Goal: Information Seeking & Learning: Learn about a topic

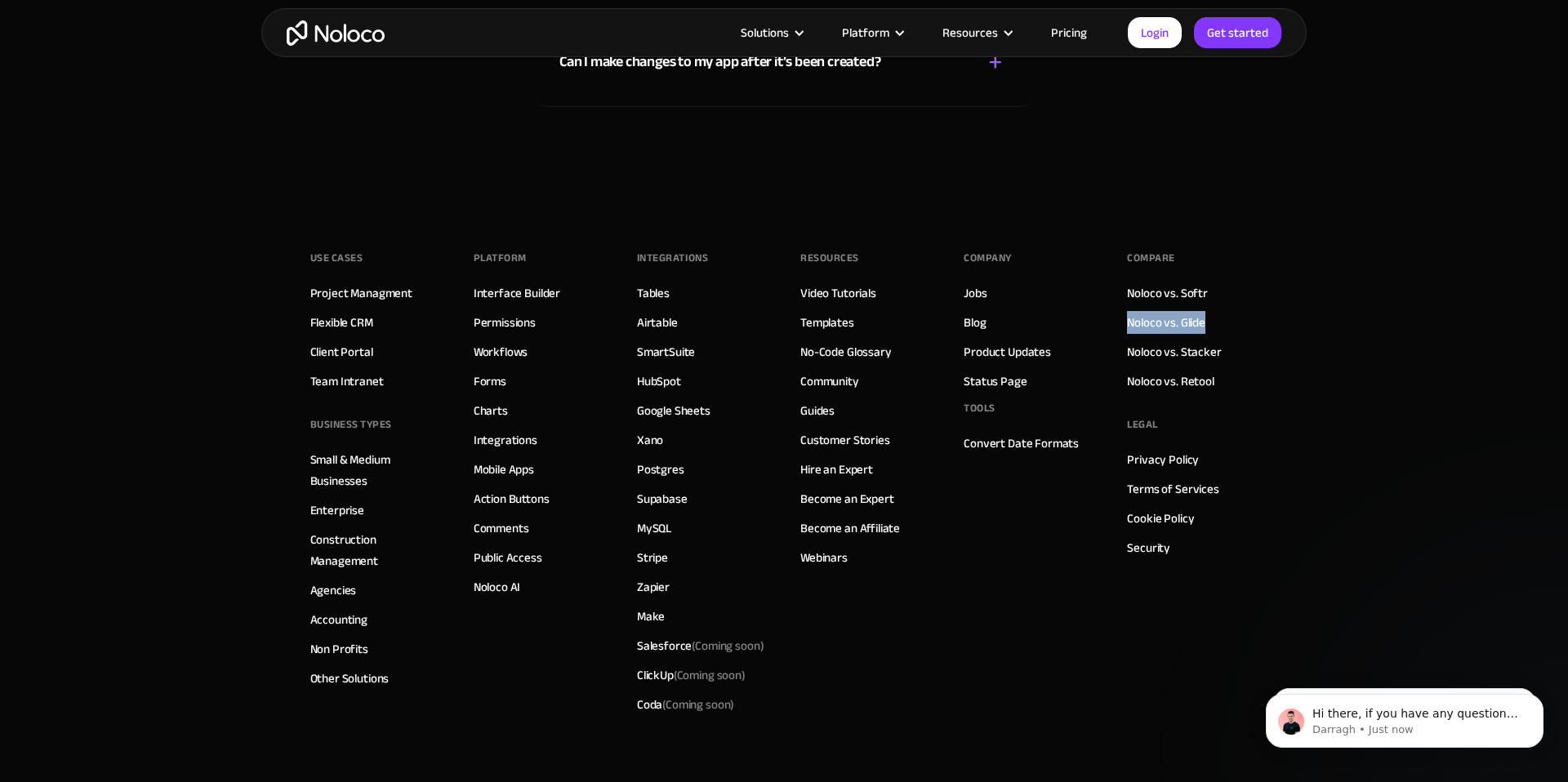
scroll to position [9166, 0]
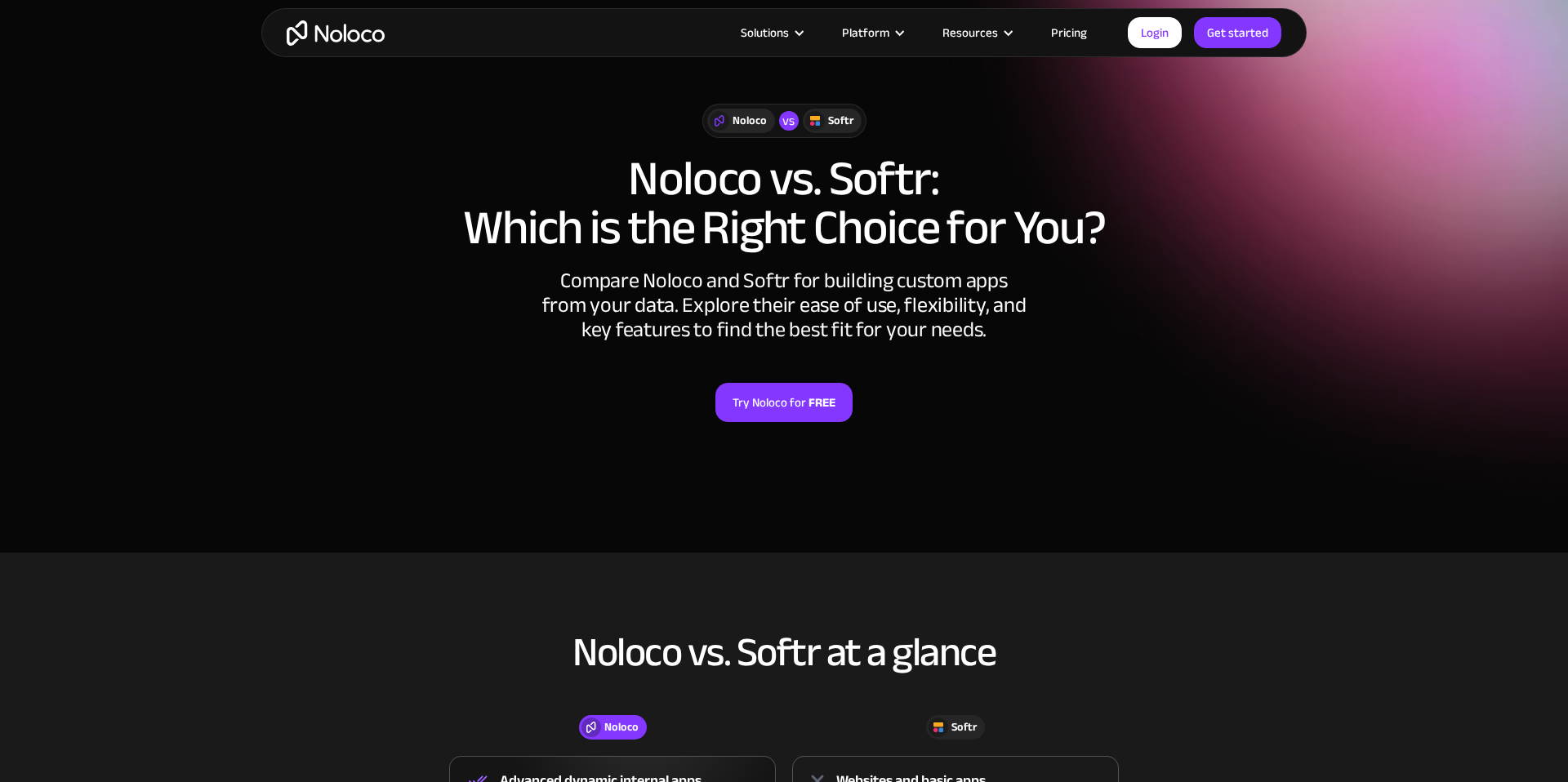
scroll to position [1, 0]
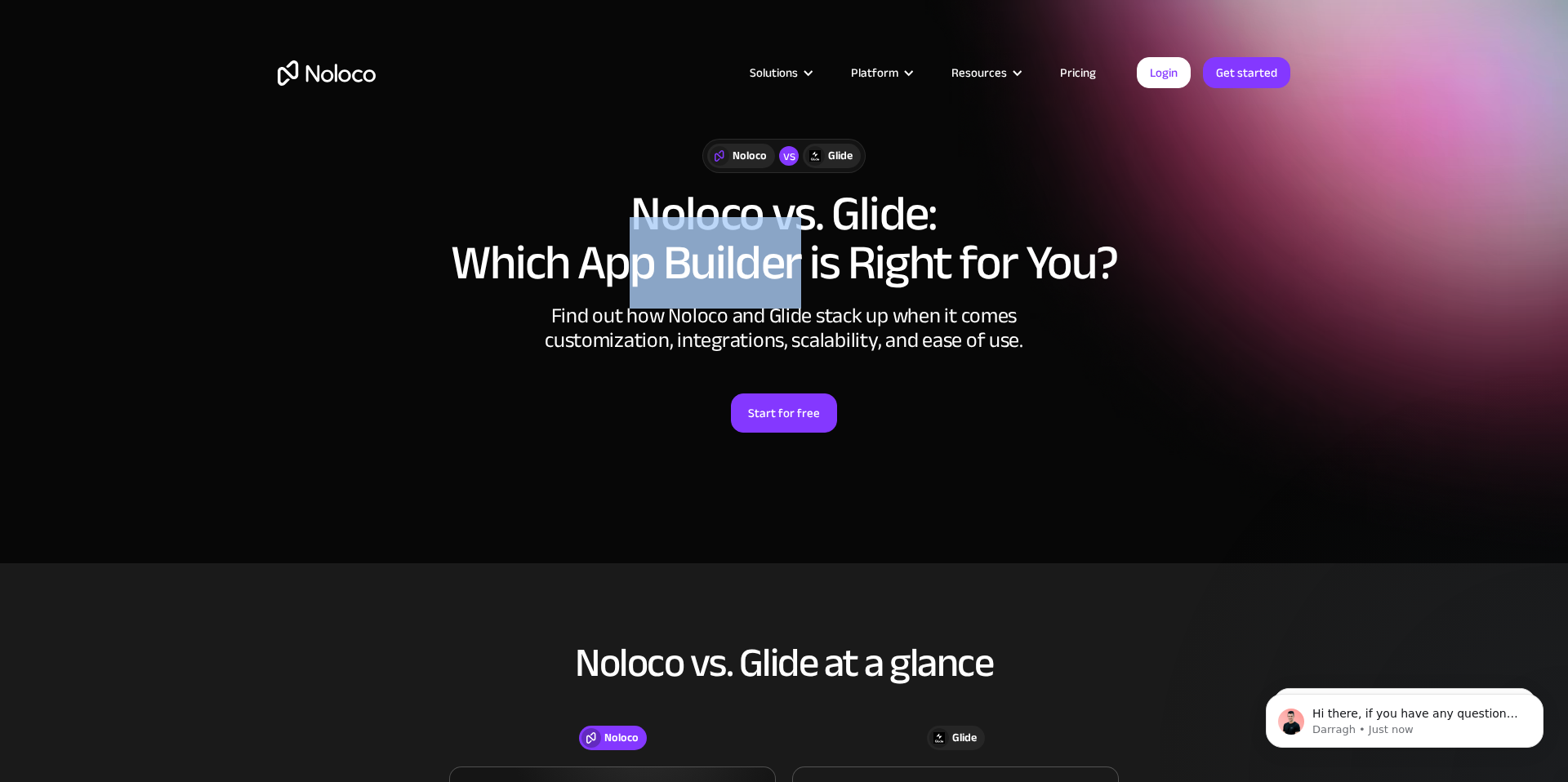
drag, startPoint x: 636, startPoint y: 223, endPoint x: 810, endPoint y: 210, distance: 174.5
click at [810, 210] on h1 "Noloco vs. Glide: Which App Builder is Right for You?" at bounding box center [783, 238] width 1012 height 98
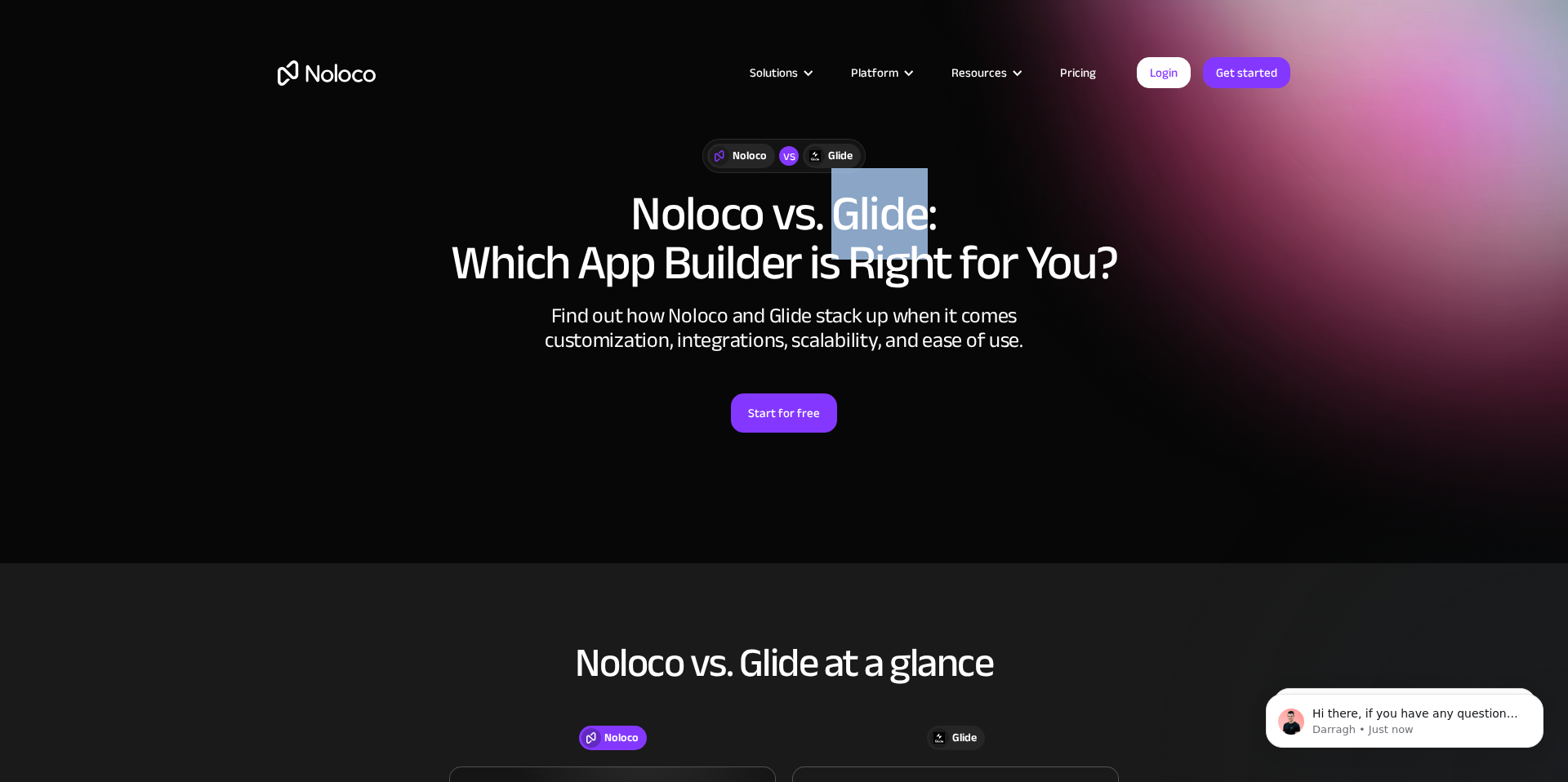
drag, startPoint x: 839, startPoint y: 212, endPoint x: 921, endPoint y: 210, distance: 82.0
click at [921, 210] on h1 "Noloco vs. Glide: Which App Builder is Right for You?" at bounding box center [783, 238] width 1012 height 98
click at [1077, 457] on div "Noloco vs Glide Noloco vs. Glide: Which App Builder is Right for You? Find out …" at bounding box center [783, 302] width 1045 height 359
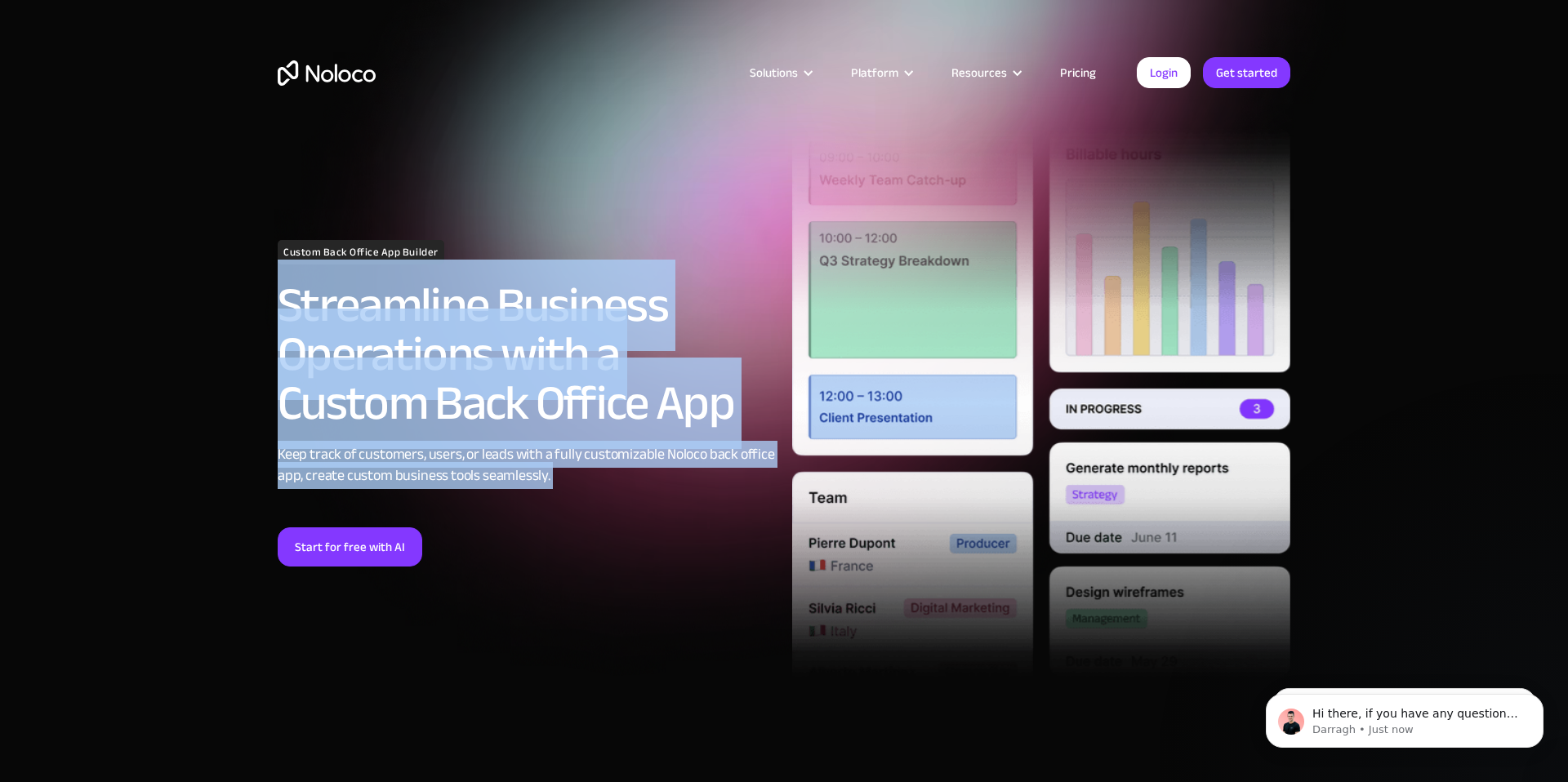
drag, startPoint x: 277, startPoint y: 301, endPoint x: 579, endPoint y: 492, distance: 357.3
click at [581, 493] on div "Custom Back Office App Builder Streamline Business Operations with a Custom Bac…" at bounding box center [527, 402] width 514 height 326
click at [581, 472] on div "Keep track of customers, users, or leads with a fully customizable Noloco back …" at bounding box center [526, 465] width 498 height 43
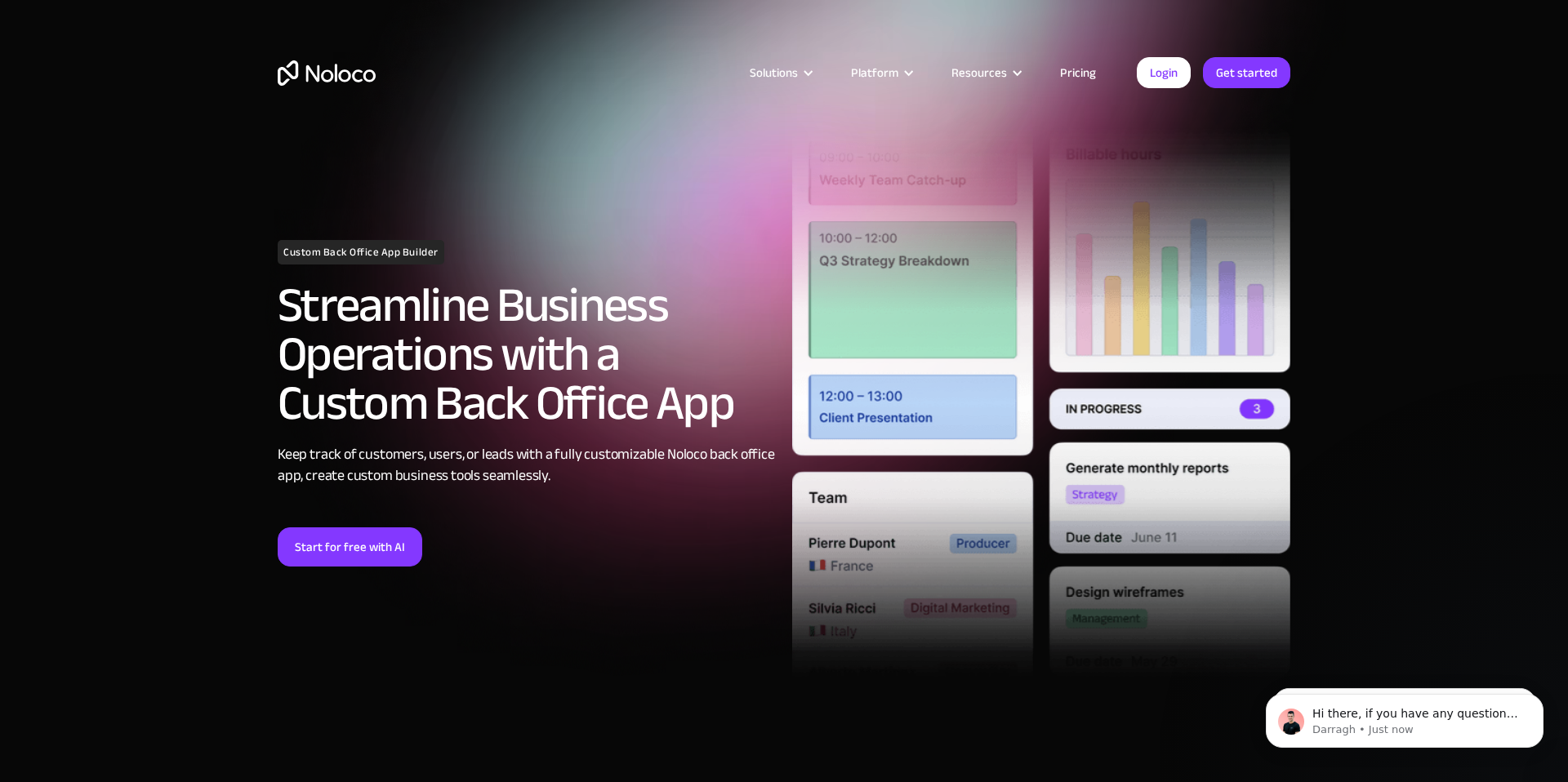
click at [579, 417] on h2 "Streamline Business Operations with a Custom Back Office App" at bounding box center [526, 354] width 498 height 147
